Goal: Task Accomplishment & Management: Use online tool/utility

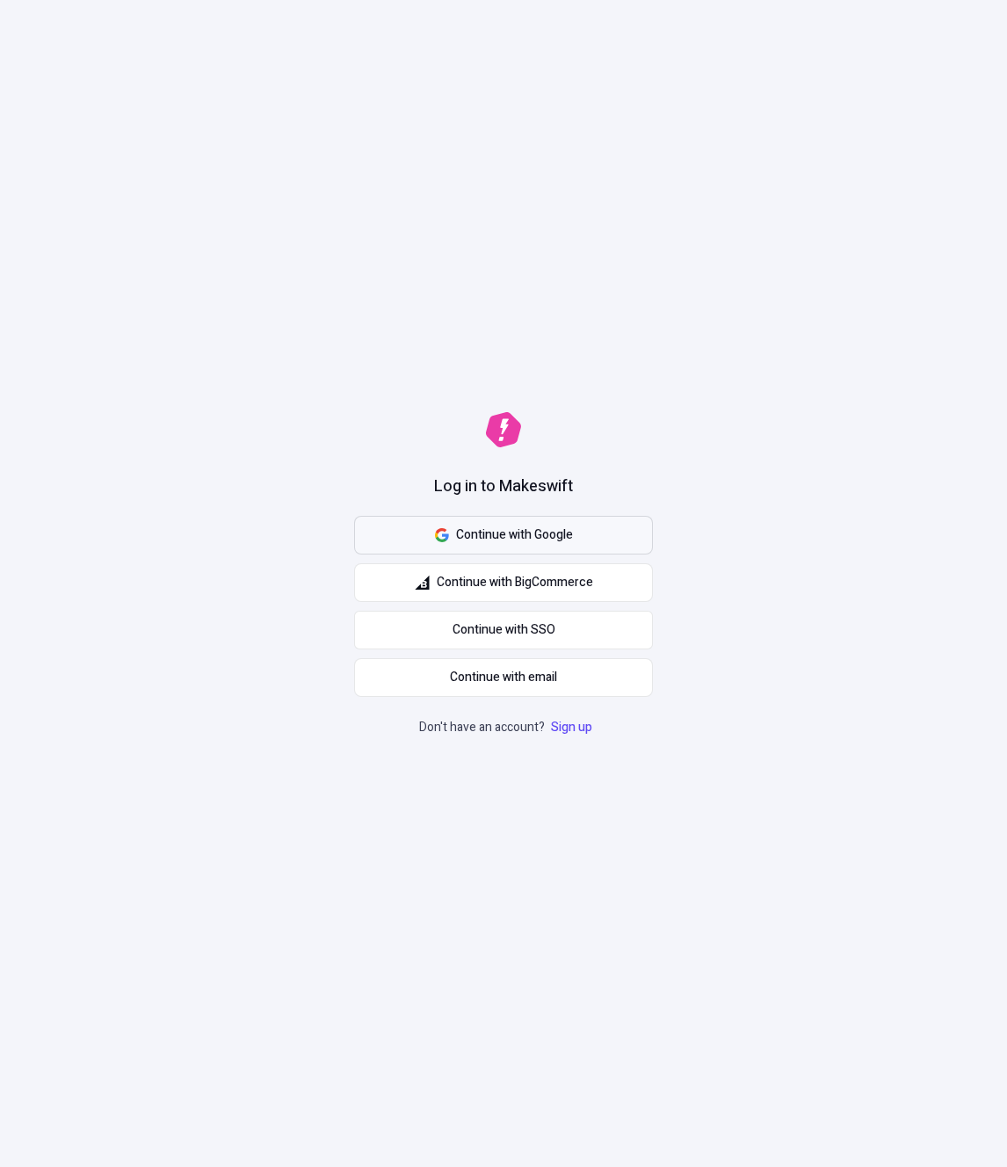
click at [492, 541] on span "Continue with Google" at bounding box center [514, 534] width 117 height 19
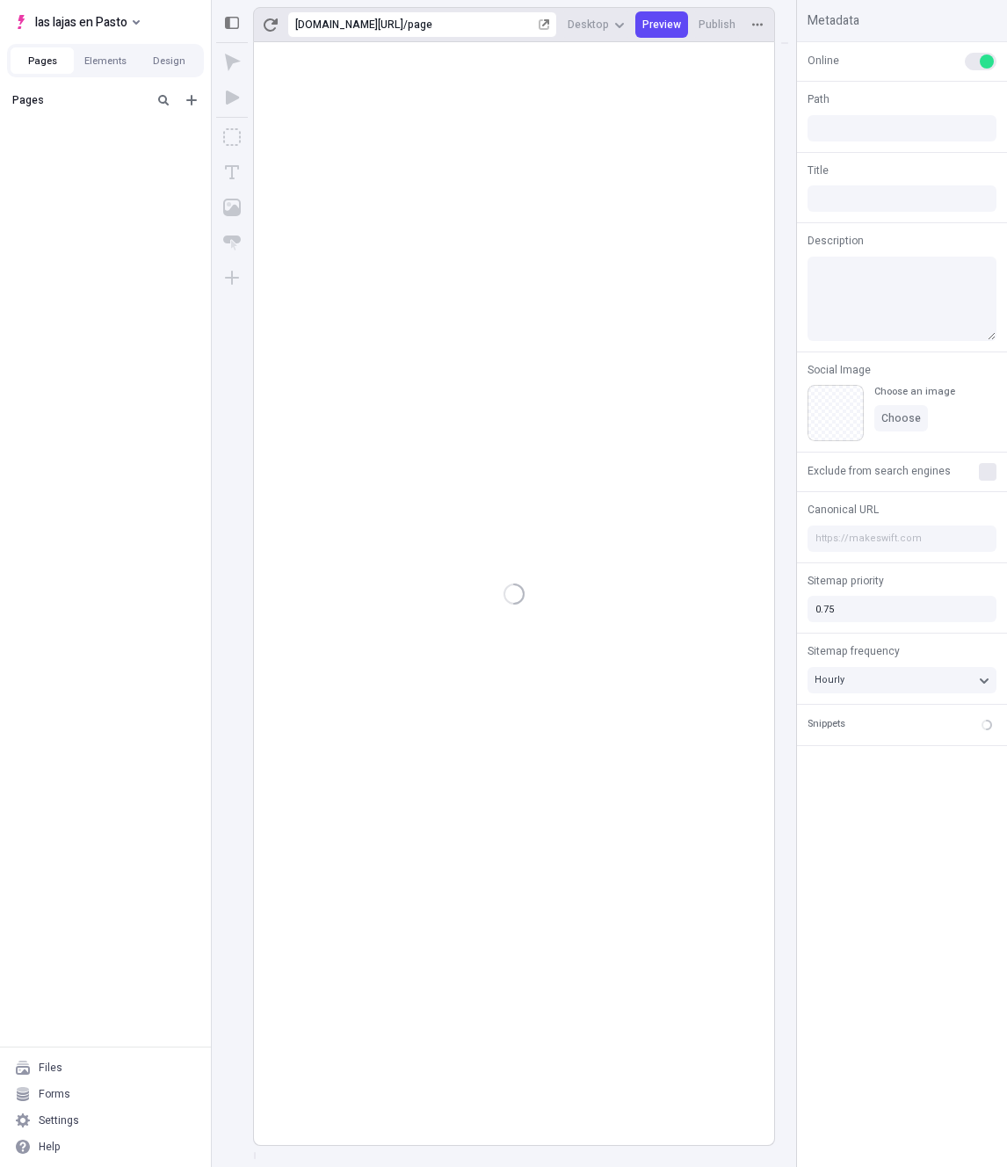
type input "/page"
